Goal: Transaction & Acquisition: Purchase product/service

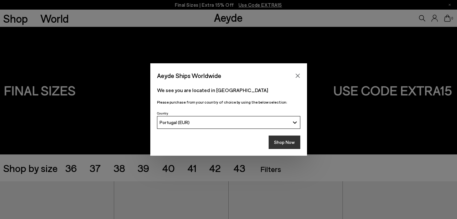
click at [277, 146] on button "Shop Now" at bounding box center [285, 142] width 32 height 13
click at [297, 74] on icon "Close" at bounding box center [297, 75] width 5 height 5
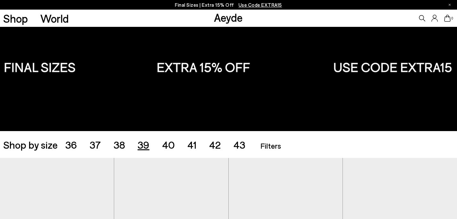
click at [140, 147] on span "39" at bounding box center [144, 145] width 12 height 12
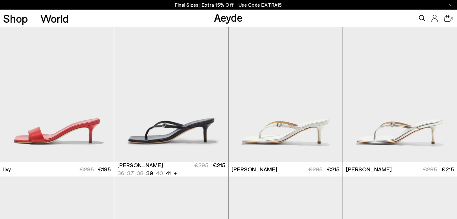
scroll to position [480, 0]
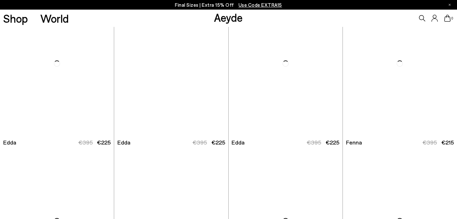
scroll to position [1426, 0]
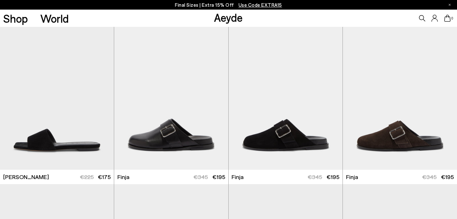
scroll to position [1731, 0]
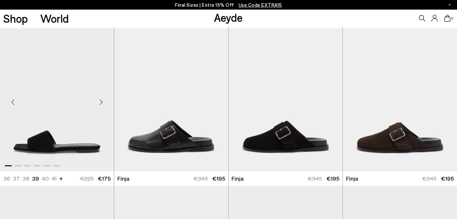
click at [100, 104] on div "Next slide" at bounding box center [101, 102] width 19 height 19
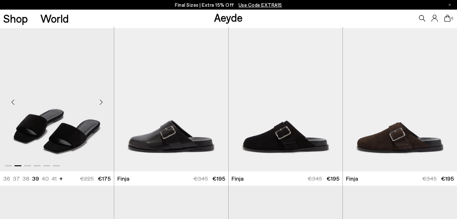
click at [100, 104] on div "Next slide" at bounding box center [101, 102] width 19 height 19
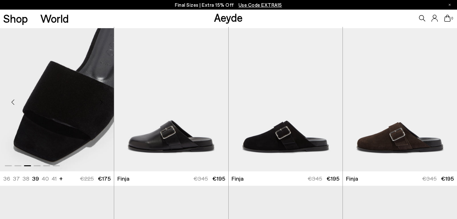
click at [100, 104] on div "Next slide" at bounding box center [101, 102] width 19 height 19
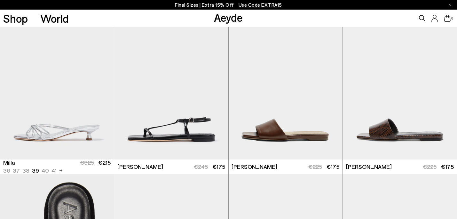
scroll to position [1584, 0]
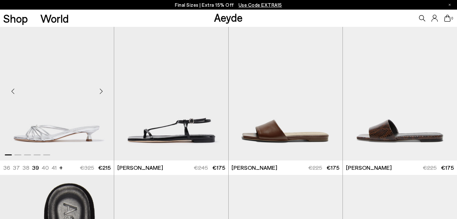
click at [102, 85] on div "Next slide" at bounding box center [101, 91] width 19 height 19
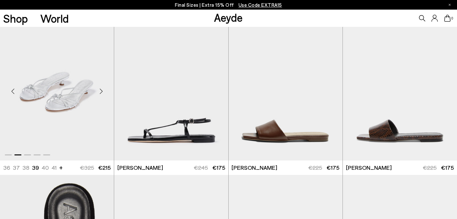
click at [102, 85] on div "Next slide" at bounding box center [101, 91] width 19 height 19
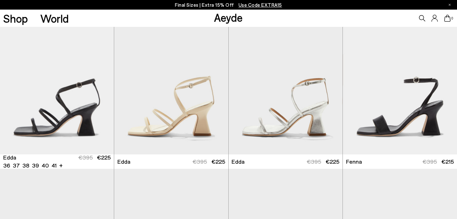
scroll to position [1107, 0]
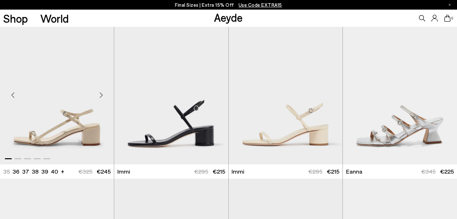
click at [101, 95] on div "Next slide" at bounding box center [101, 95] width 19 height 19
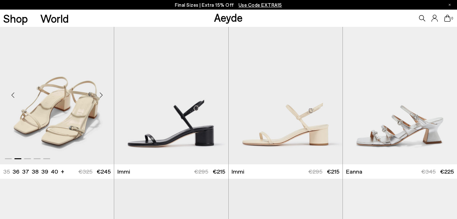
click at [101, 95] on div "Next slide" at bounding box center [101, 95] width 19 height 19
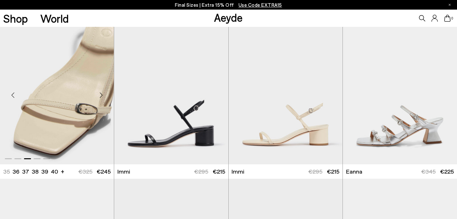
click at [101, 95] on div "Next slide" at bounding box center [101, 95] width 19 height 19
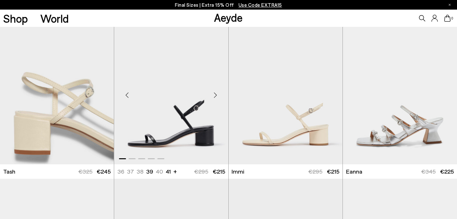
click at [216, 97] on div "Next slide" at bounding box center [215, 95] width 19 height 19
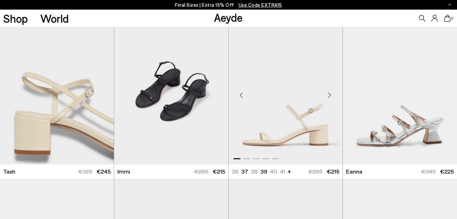
click at [328, 97] on div "Next slide" at bounding box center [329, 95] width 19 height 19
